Goal: Find specific page/section: Find specific page/section

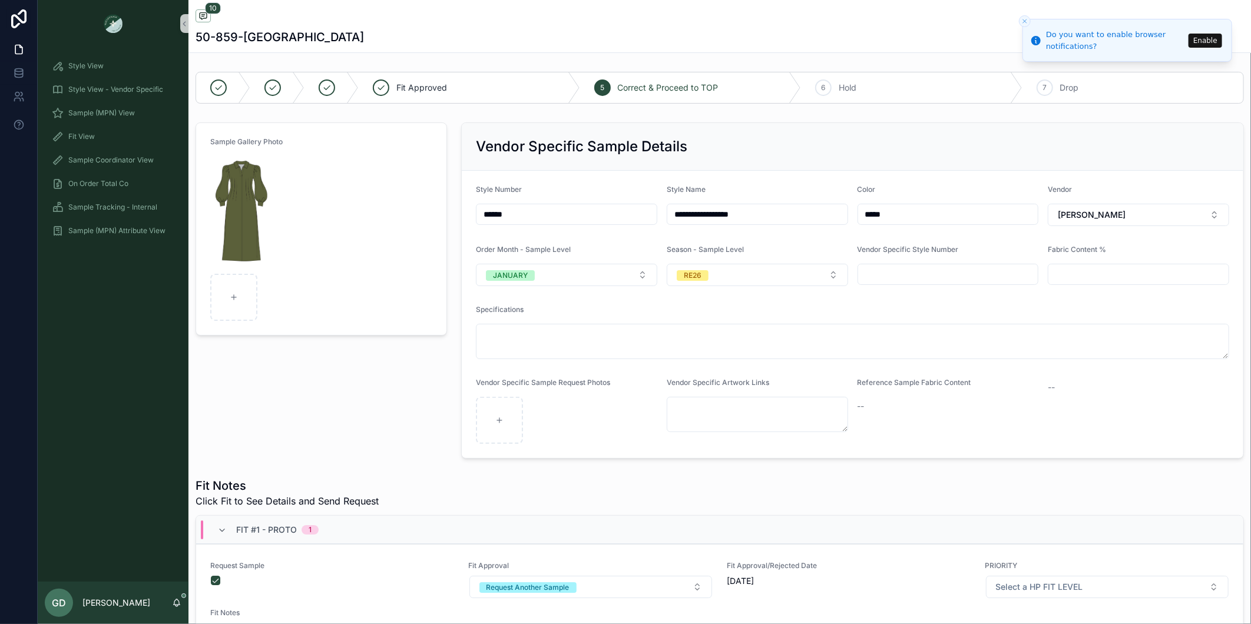
scroll to position [1073, 0]
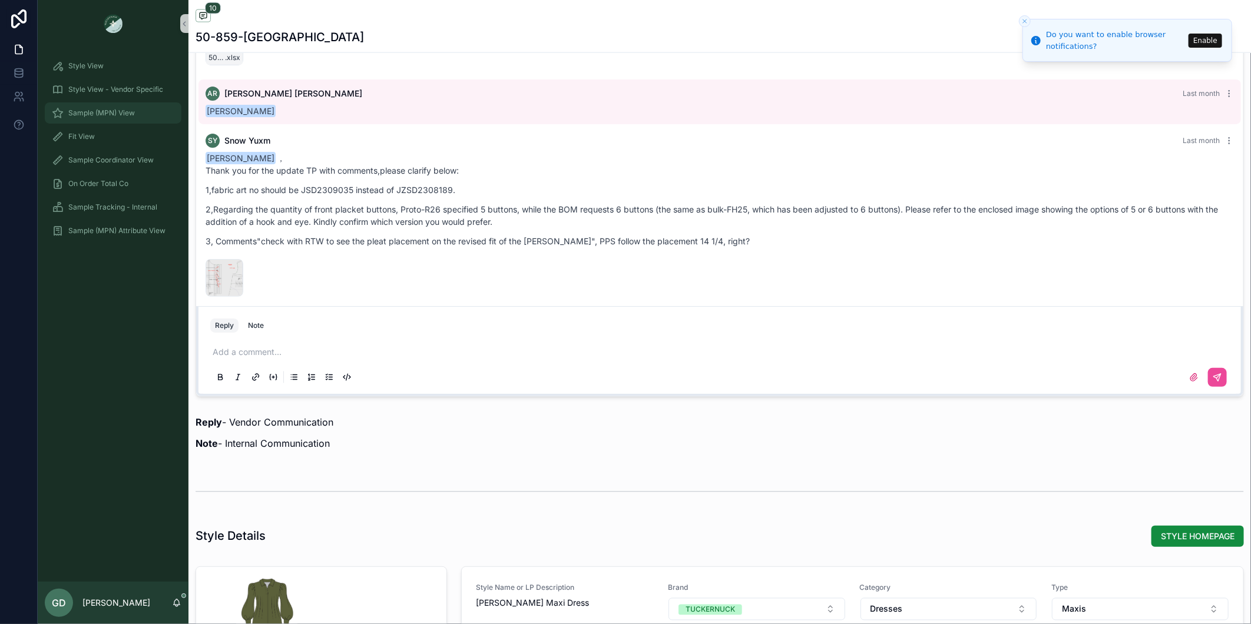
click at [108, 108] on span "Sample (MPN) View" at bounding box center [101, 112] width 67 height 9
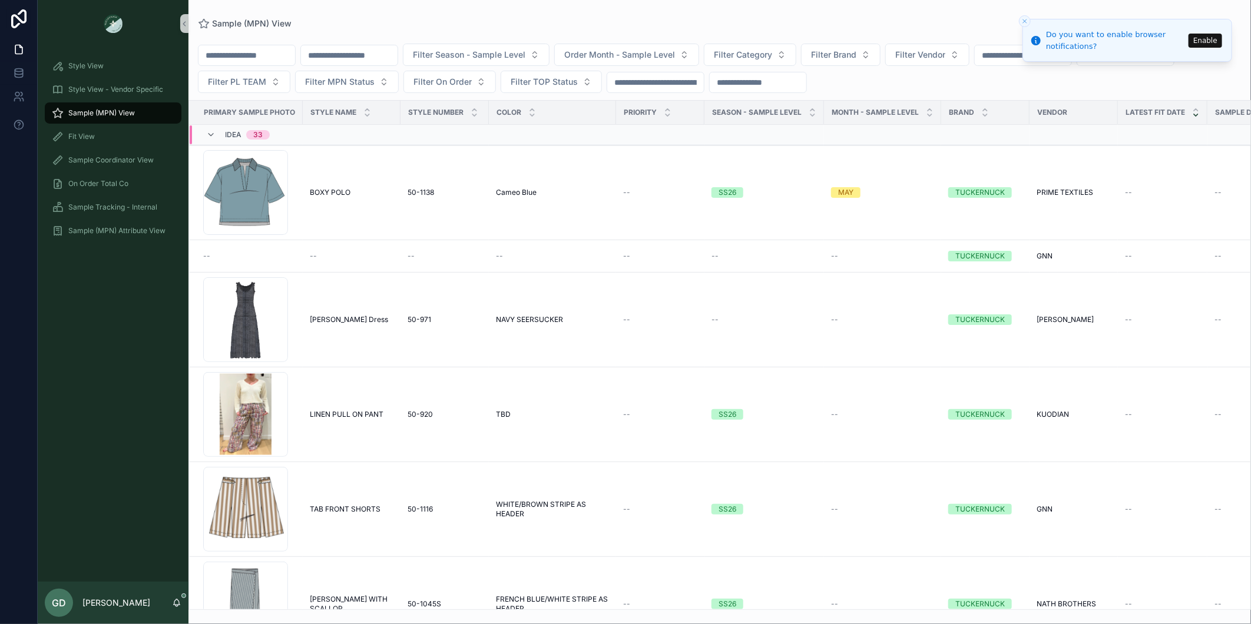
click at [395, 51] on input "scrollable content" at bounding box center [349, 55] width 97 height 16
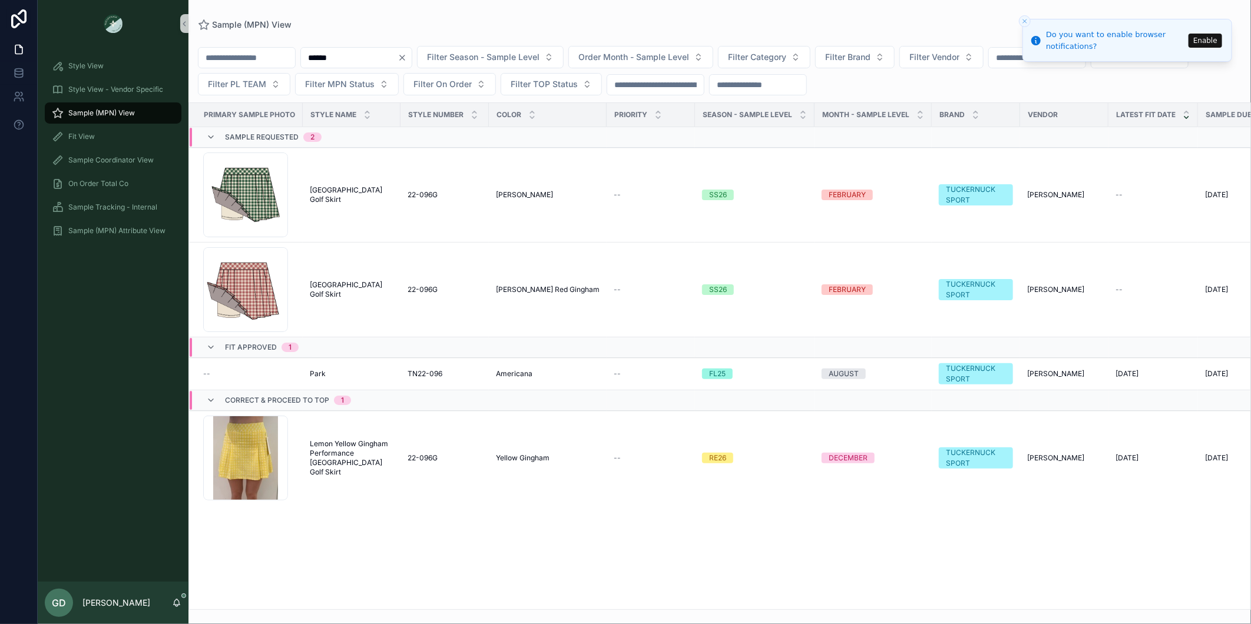
type input "******"
click at [357, 463] on span "Lemon Yellow Gingham Performance [GEOGRAPHIC_DATA] Golf Skirt" at bounding box center [352, 458] width 84 height 38
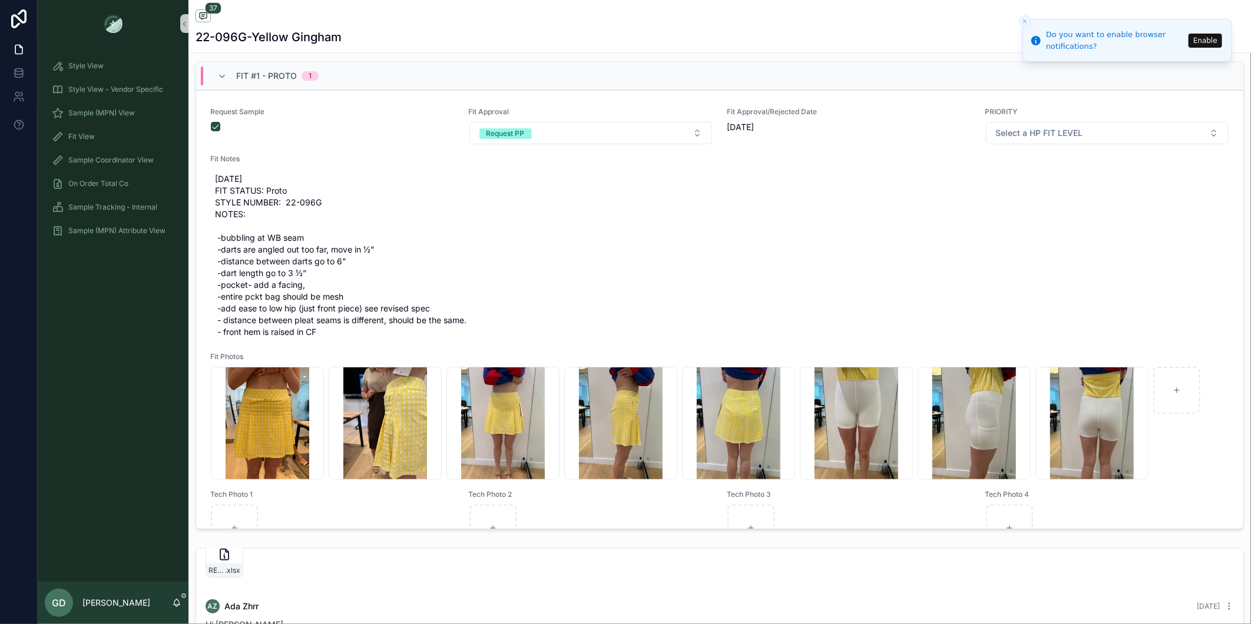
scroll to position [389, 0]
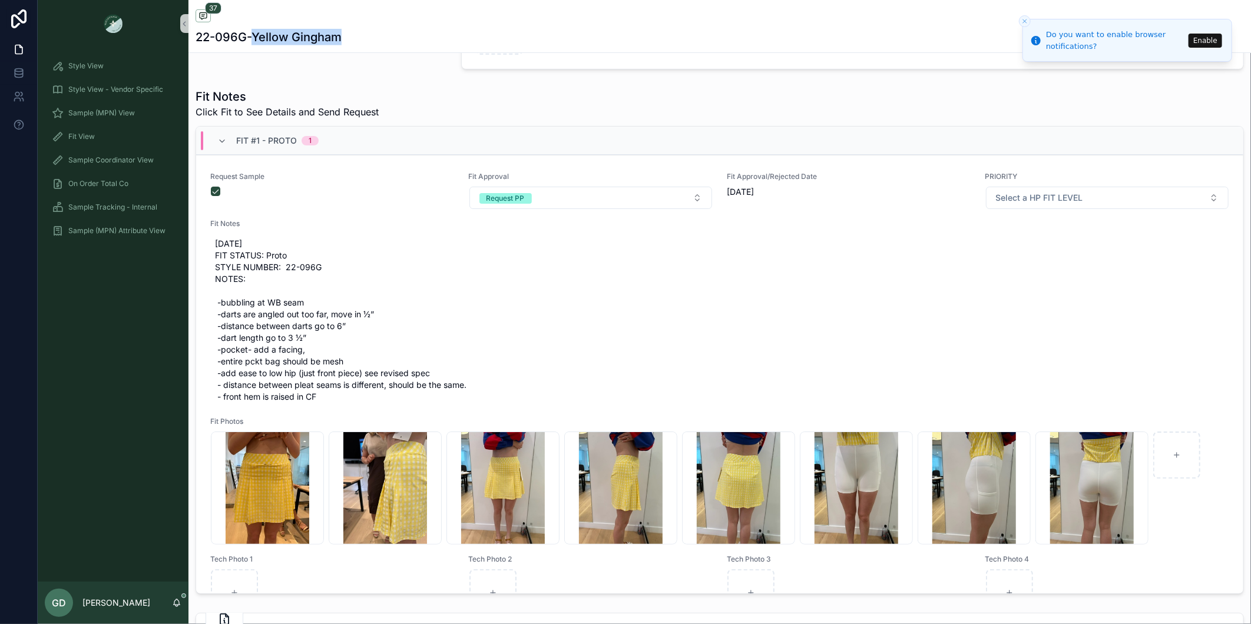
drag, startPoint x: 344, startPoint y: 37, endPoint x: 252, endPoint y: 42, distance: 92.0
click at [252, 42] on div "22-096G-Yellow Gingham" at bounding box center [720, 37] width 1048 height 16
copy h1 "Yellow Gingham"
